Goal: Task Accomplishment & Management: Complete application form

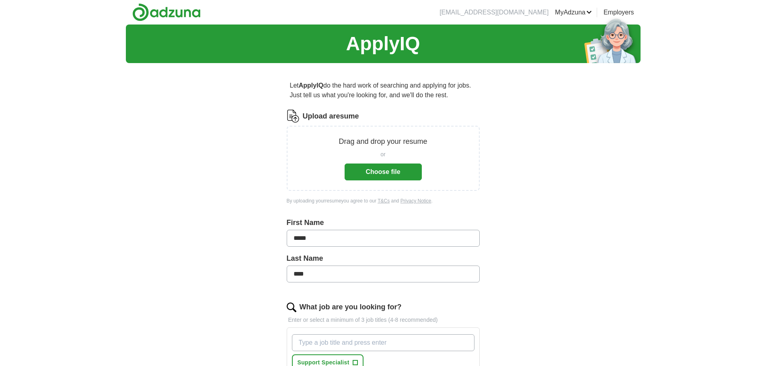
click at [398, 167] on button "Choose file" at bounding box center [382, 172] width 77 height 17
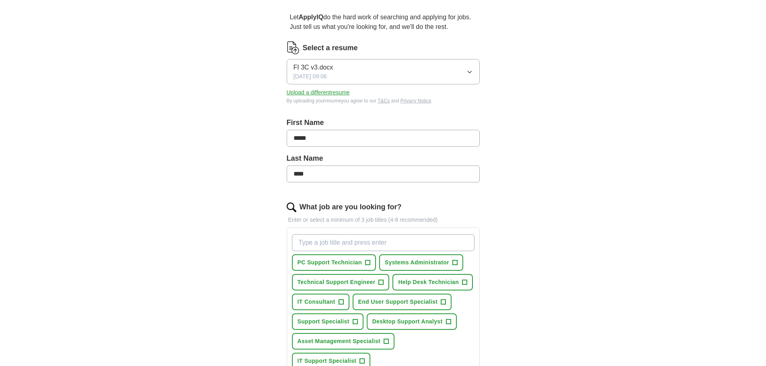
scroll to position [80, 0]
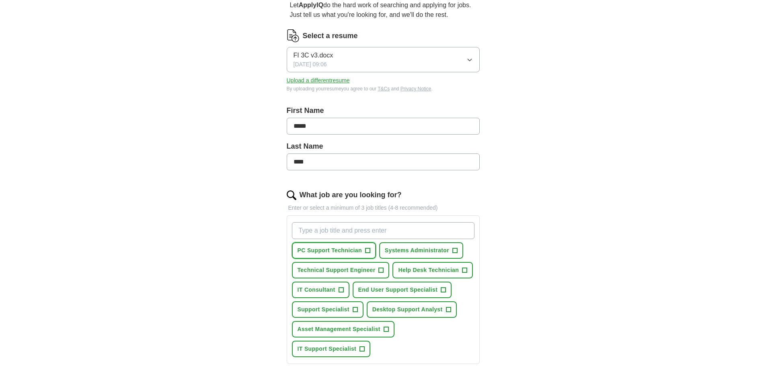
click at [369, 250] on span "+" at bounding box center [367, 251] width 5 height 6
click at [464, 269] on span "+" at bounding box center [464, 270] width 5 height 6
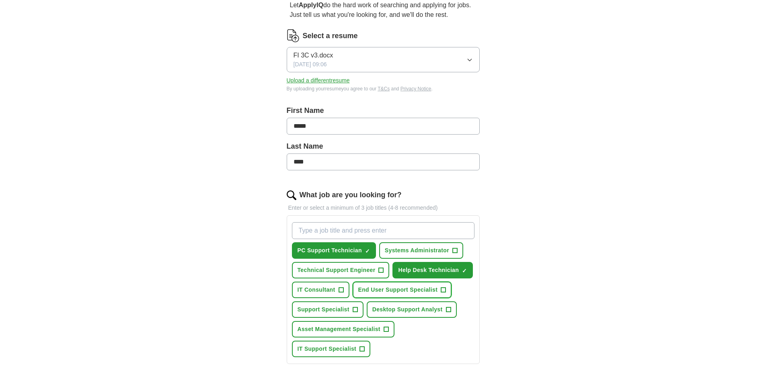
click at [446, 290] on button "End User Support Specialist +" at bounding box center [401, 290] width 99 height 16
click at [447, 307] on span "+" at bounding box center [448, 310] width 5 height 6
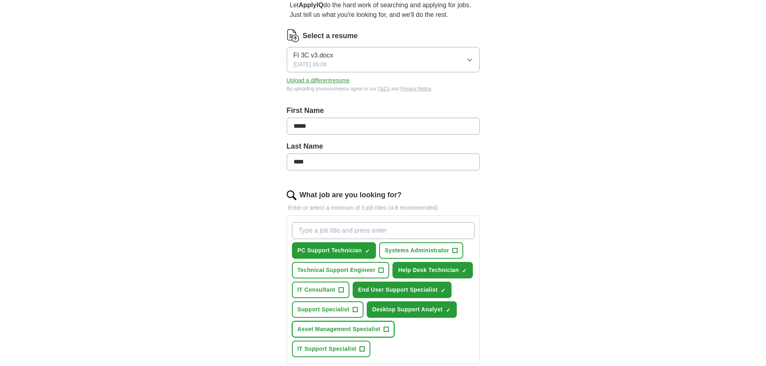
click at [387, 330] on span "+" at bounding box center [385, 329] width 5 height 6
click at [363, 348] on span "+" at bounding box center [362, 349] width 5 height 6
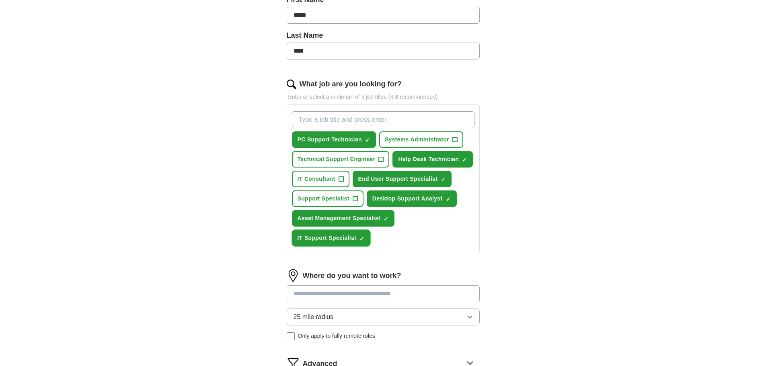
scroll to position [281, 0]
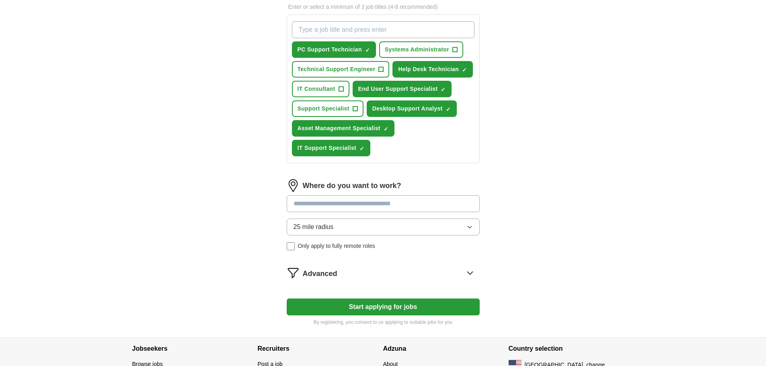
click at [465, 229] on button "25 mile radius" at bounding box center [383, 227] width 193 height 17
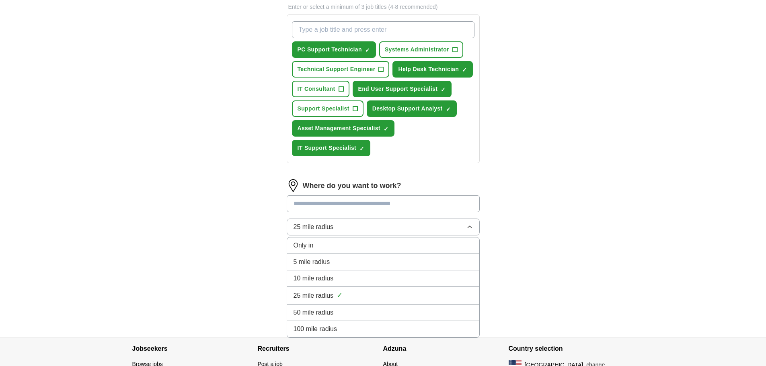
click at [465, 229] on button "25 mile radius" at bounding box center [383, 227] width 193 height 17
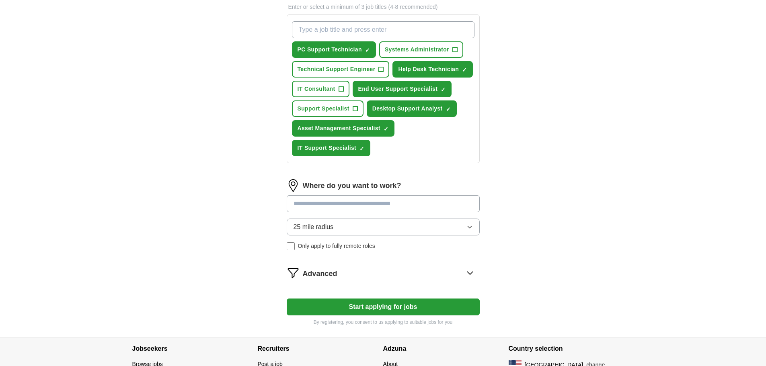
click at [465, 229] on button "25 mile radius" at bounding box center [383, 227] width 193 height 17
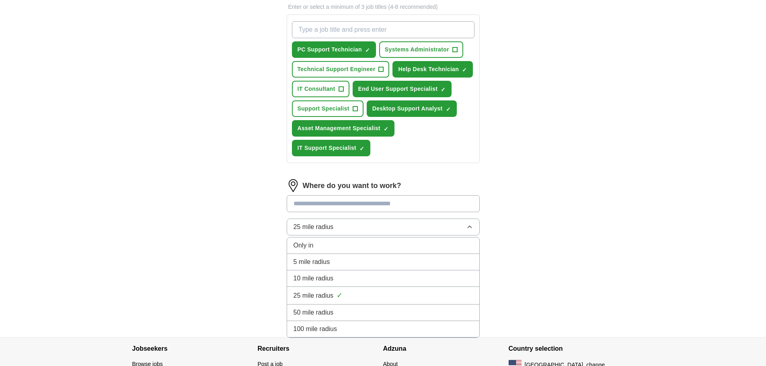
click at [384, 299] on div "25 mile radius ✓" at bounding box center [382, 295] width 179 height 11
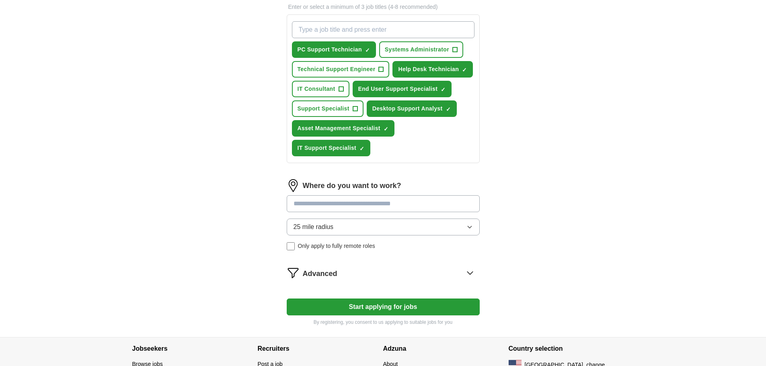
click at [344, 206] on input at bounding box center [383, 203] width 193 height 17
type input "*****"
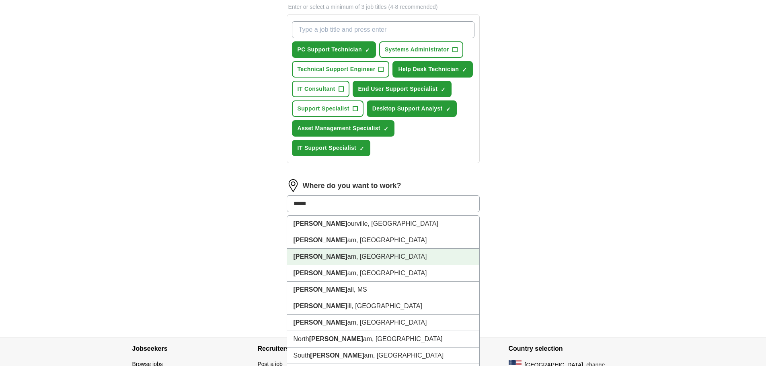
click at [339, 259] on li "[PERSON_NAME] am, [GEOGRAPHIC_DATA]" at bounding box center [383, 257] width 192 height 16
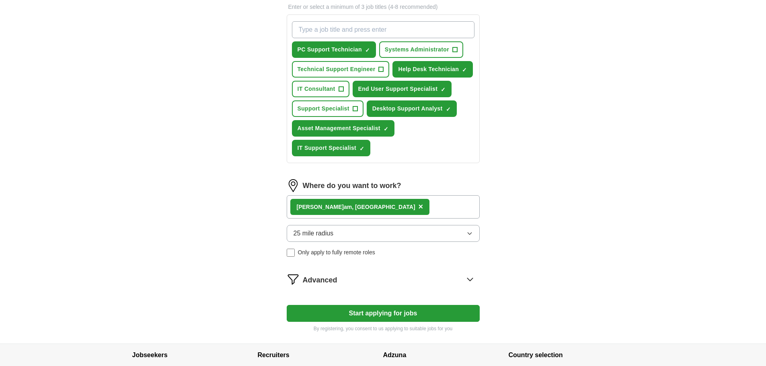
click at [470, 279] on icon at bounding box center [469, 279] width 13 height 13
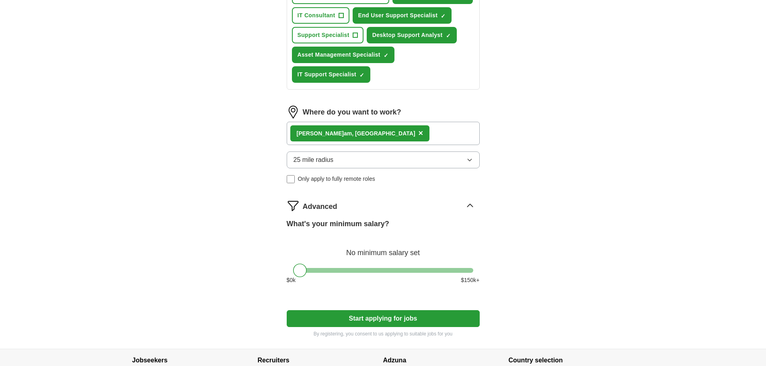
scroll to position [362, 0]
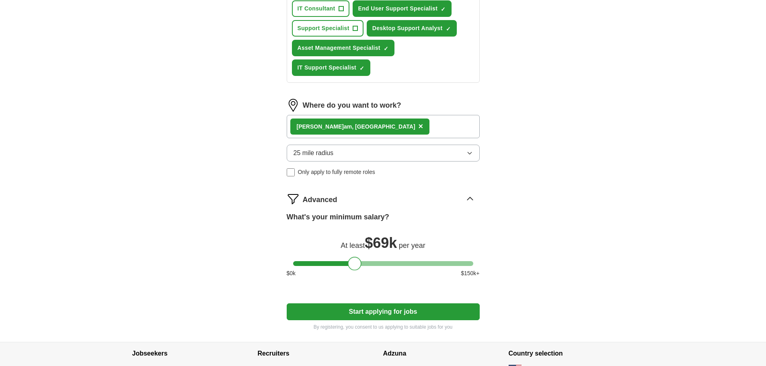
drag, startPoint x: 301, startPoint y: 266, endPoint x: 356, endPoint y: 264, distance: 55.5
click at [356, 264] on div at bounding box center [355, 264] width 14 height 14
click at [365, 263] on div at bounding box center [383, 263] width 180 height 5
click at [355, 264] on div at bounding box center [383, 263] width 180 height 5
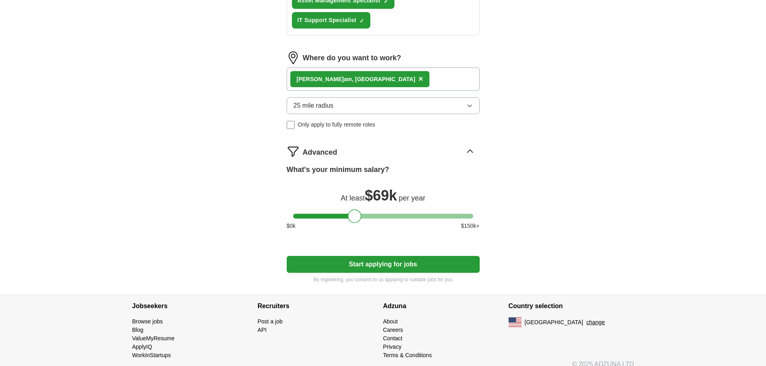
scroll to position [419, 0]
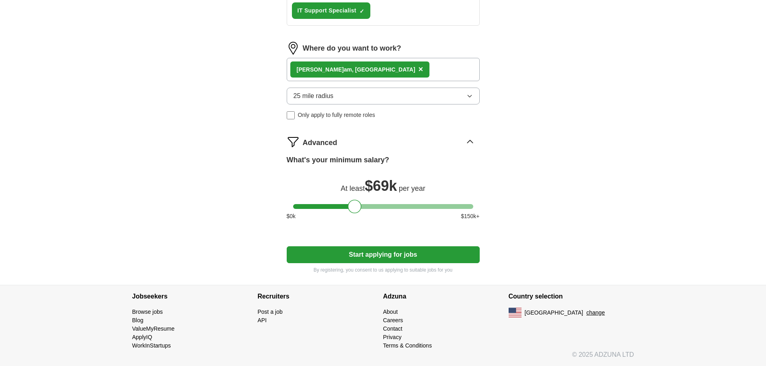
drag, startPoint x: 373, startPoint y: 255, endPoint x: 429, endPoint y: 263, distance: 56.8
click at [429, 263] on button "Start applying for jobs" at bounding box center [383, 254] width 193 height 17
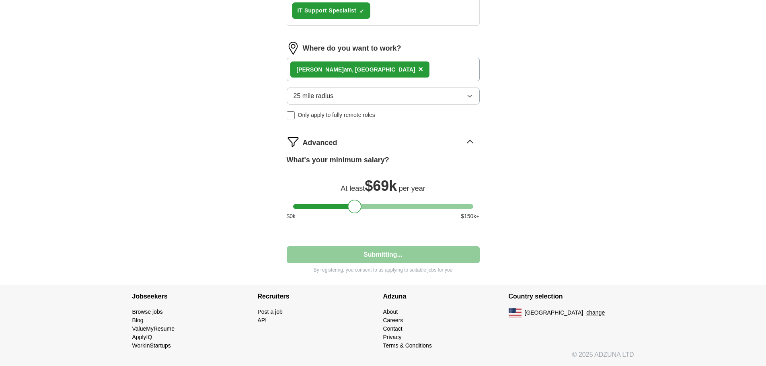
select select "**"
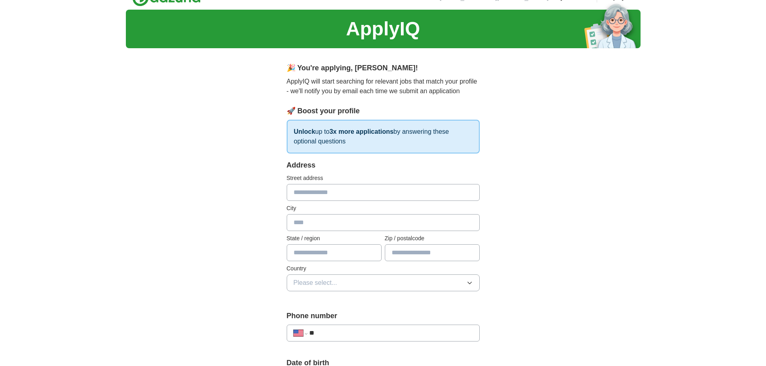
scroll to position [0, 0]
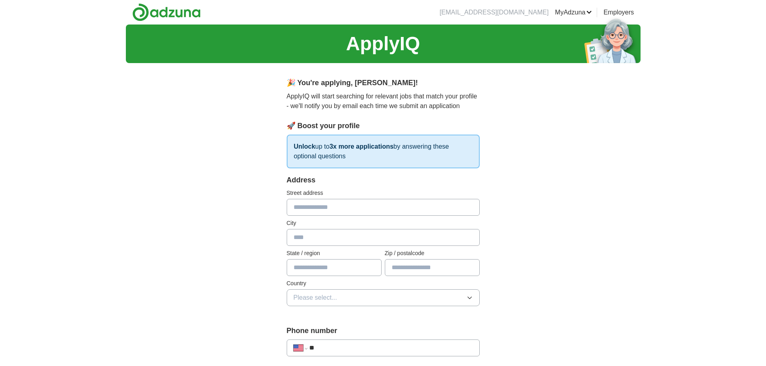
click at [314, 209] on input "text" at bounding box center [383, 207] width 193 height 17
type input "**********"
type input "********"
type input "**"
type input "*****"
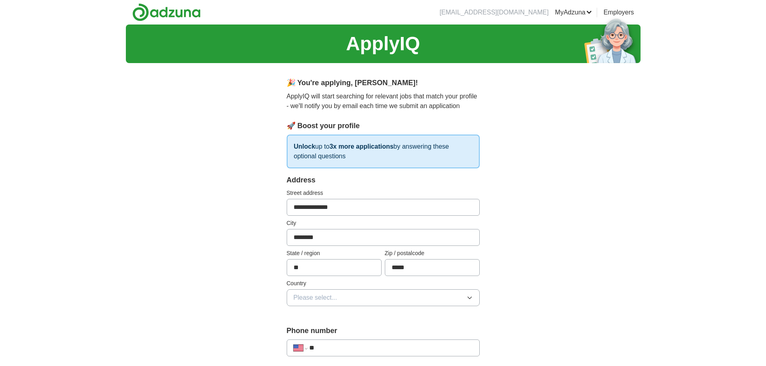
click at [471, 297] on icon "button" at bounding box center [469, 298] width 6 height 6
click at [369, 331] on div "[GEOGRAPHIC_DATA]" at bounding box center [382, 333] width 179 height 10
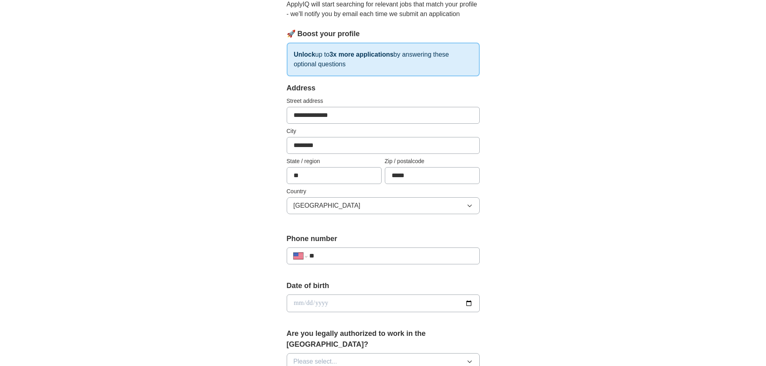
scroll to position [121, 0]
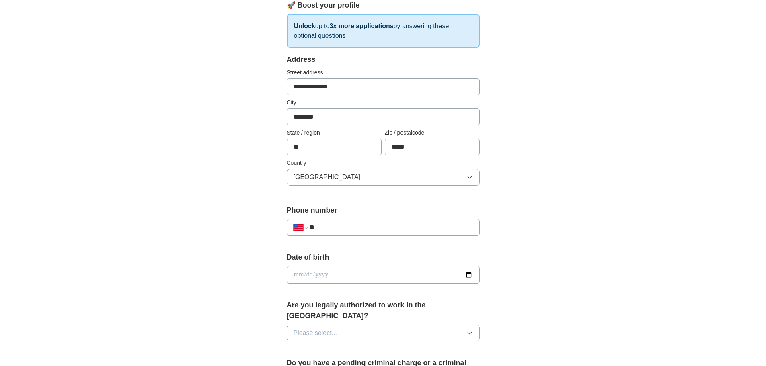
click at [350, 230] on input "**" at bounding box center [390, 228] width 163 height 10
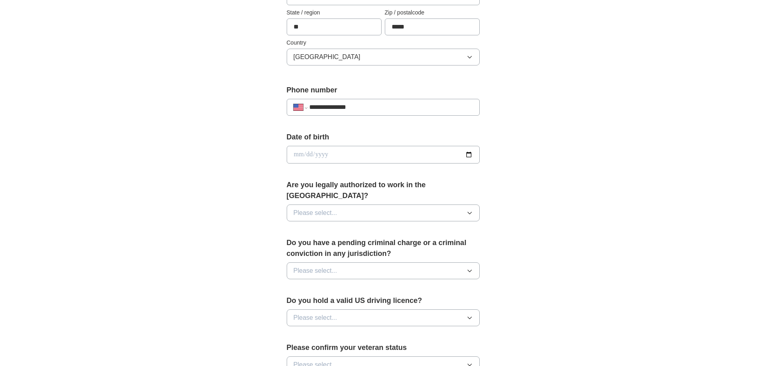
scroll to position [241, 0]
type input "**********"
click at [469, 209] on icon "button" at bounding box center [469, 212] width 6 height 6
click at [327, 227] on li "Yes" at bounding box center [383, 231] width 192 height 16
click at [474, 309] on button "Please select..." at bounding box center [383, 317] width 193 height 17
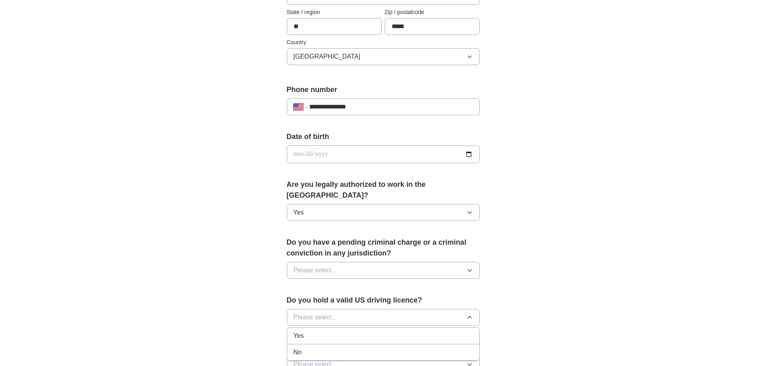
click at [416, 331] on div "Yes" at bounding box center [382, 336] width 179 height 10
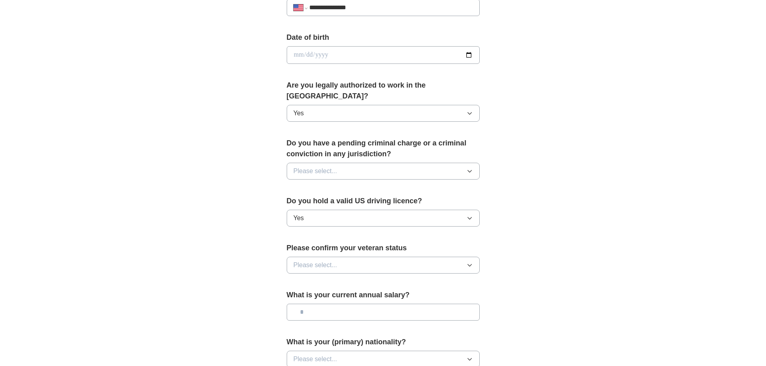
scroll to position [362, 0]
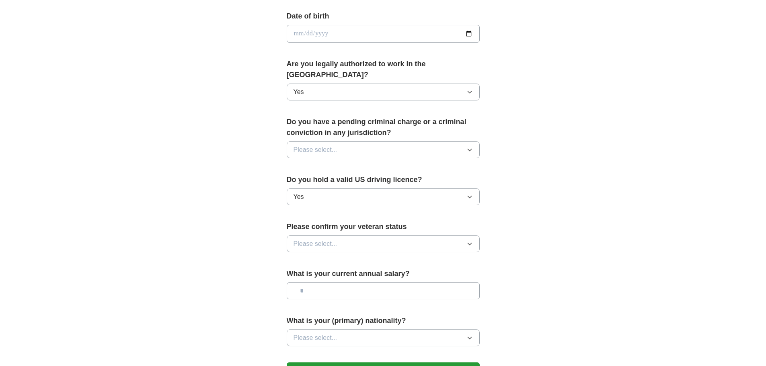
click at [465, 236] on button "Please select..." at bounding box center [383, 244] width 193 height 17
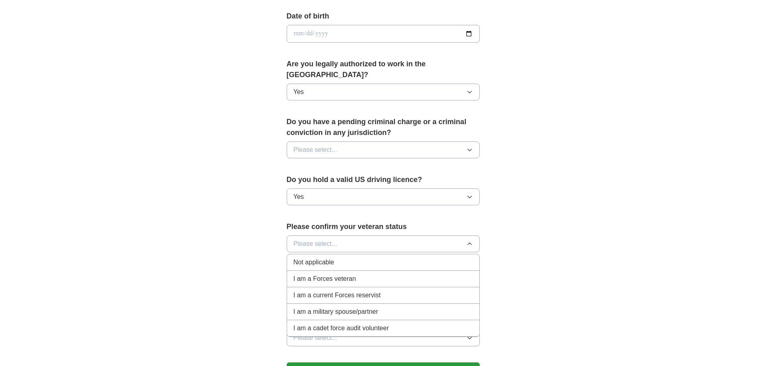
click at [345, 258] on div "Not applicable" at bounding box center [382, 263] width 179 height 10
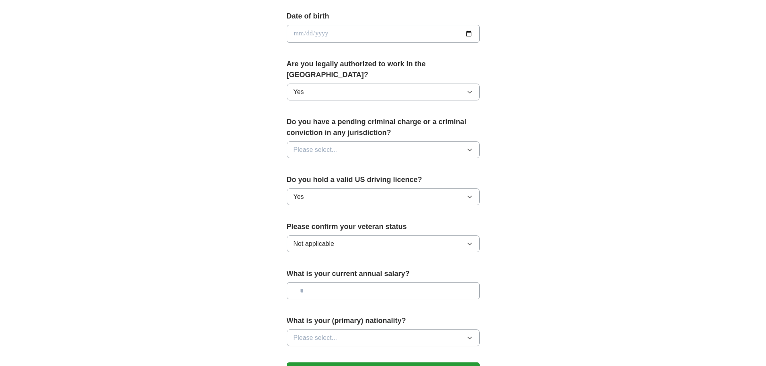
click at [324, 283] on input "text" at bounding box center [383, 291] width 193 height 17
click at [383, 283] on input "text" at bounding box center [383, 291] width 193 height 17
type input "*******"
click at [467, 335] on icon "button" at bounding box center [469, 338] width 6 height 6
click at [406, 352] on div "American" at bounding box center [382, 357] width 179 height 10
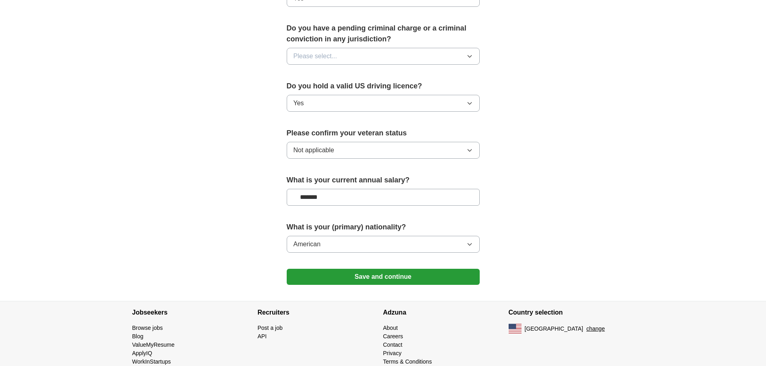
scroll to position [461, 0]
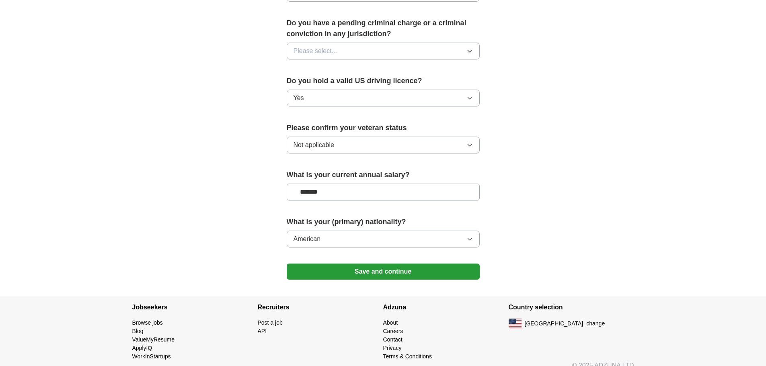
click at [380, 264] on button "Save and continue" at bounding box center [383, 272] width 193 height 16
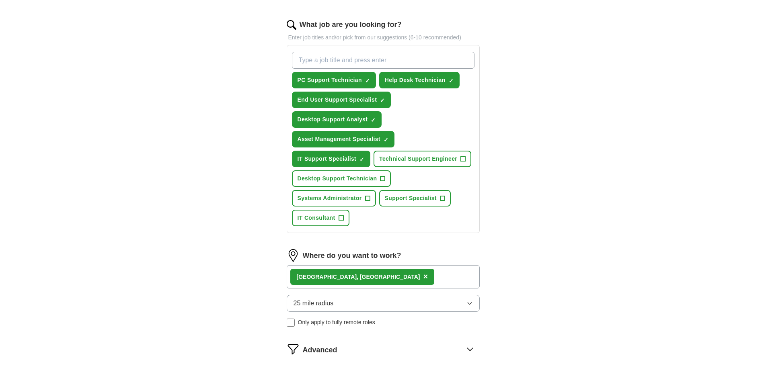
scroll to position [281, 0]
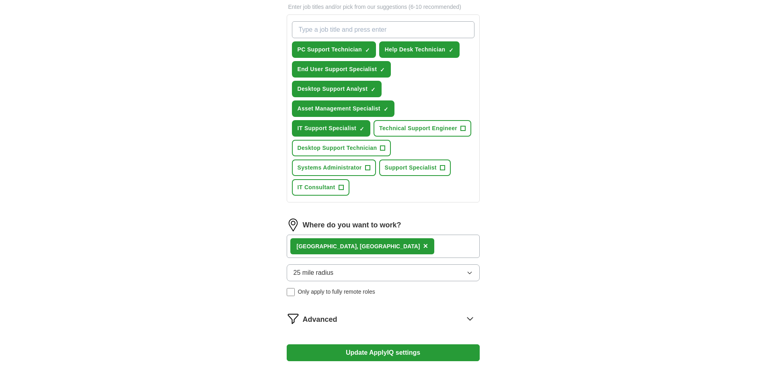
click at [468, 320] on icon at bounding box center [469, 318] width 13 height 13
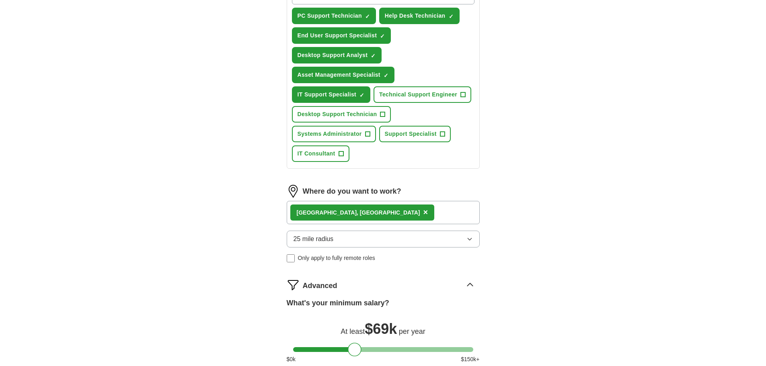
scroll to position [402, 0]
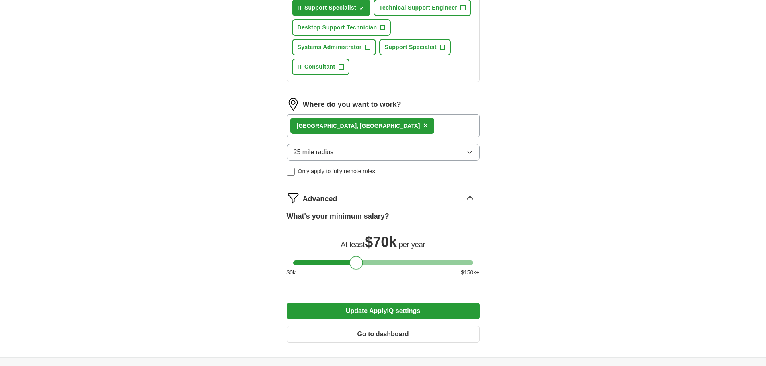
click at [353, 265] on div at bounding box center [356, 263] width 14 height 14
click at [376, 308] on button "Update ApplyIQ settings" at bounding box center [383, 311] width 193 height 17
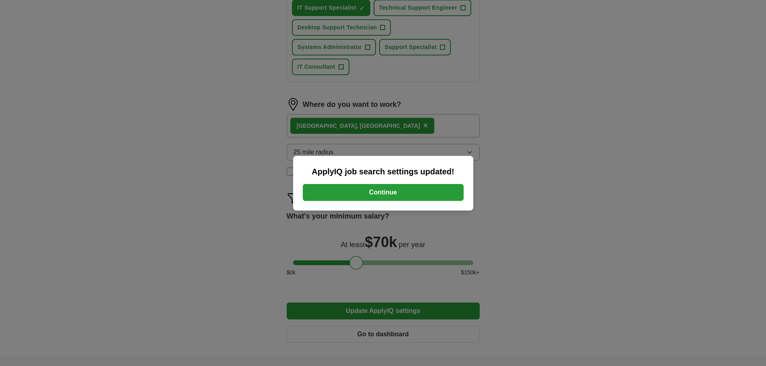
click at [395, 198] on button "Continue" at bounding box center [383, 192] width 161 height 17
